Goal: Information Seeking & Learning: Learn about a topic

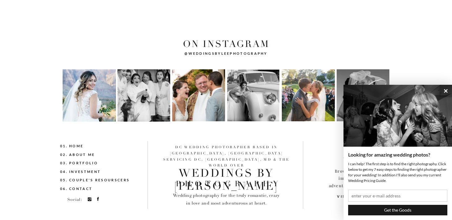
scroll to position [2232, 0]
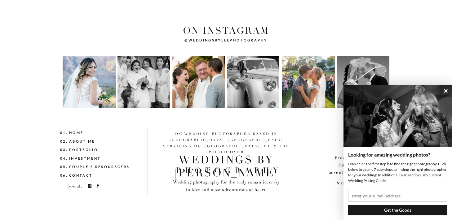
click at [202, 159] on p "weddings By Lee" at bounding box center [226, 167] width 133 height 26
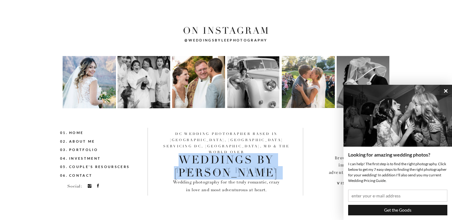
click at [202, 159] on p "weddings By Lee" at bounding box center [226, 167] width 133 height 26
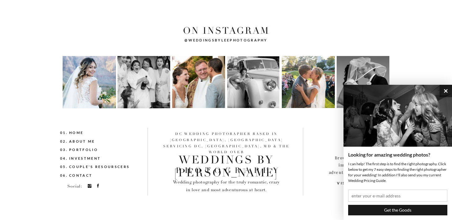
click at [446, 89] on button "×" at bounding box center [446, 91] width 12 height 12
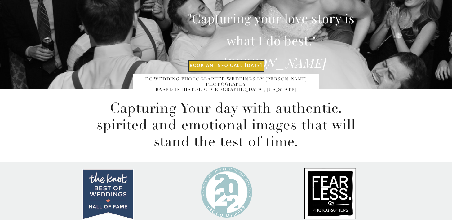
scroll to position [0, 0]
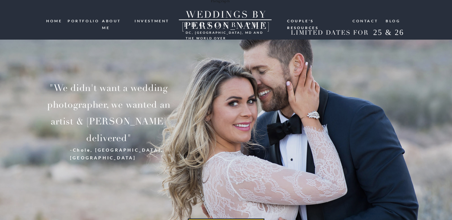
click at [75, 20] on nav "portfolio" at bounding box center [83, 21] width 30 height 6
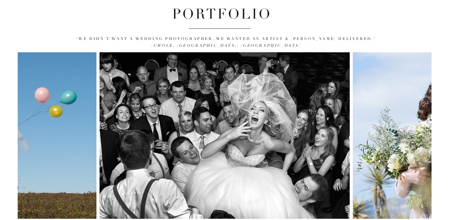
scroll to position [78, 0]
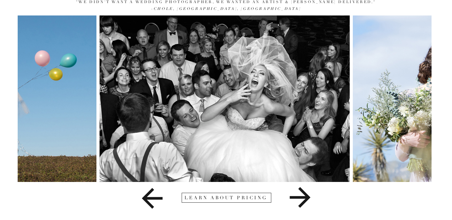
click at [298, 197] on icon at bounding box center [300, 198] width 21 height 21
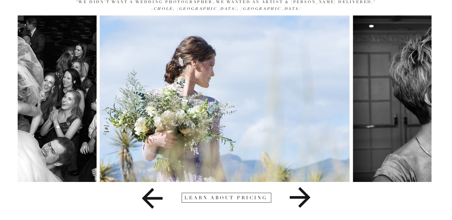
click at [245, 197] on div at bounding box center [227, 198] width 90 height 10
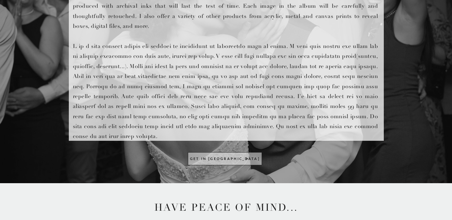
scroll to position [242, 0]
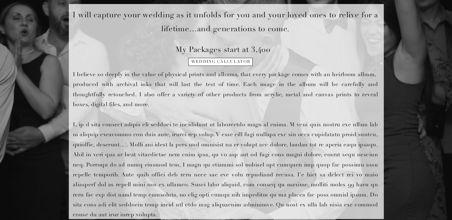
click at [213, 62] on h1 "wedding calculator" at bounding box center [220, 64] width 63 height 9
